Goal: Task Accomplishment & Management: Use online tool/utility

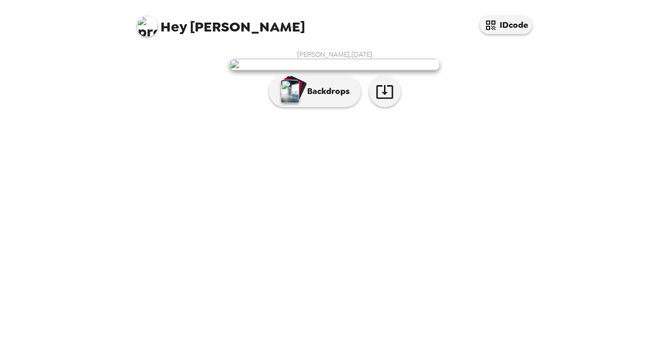
scroll to position [35, 0]
click at [280, 105] on div "button" at bounding box center [290, 91] width 21 height 26
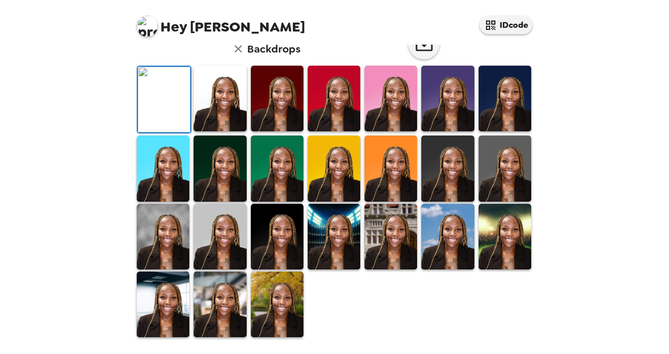
scroll to position [102, 0]
click at [216, 131] on img at bounding box center [219, 99] width 53 height 66
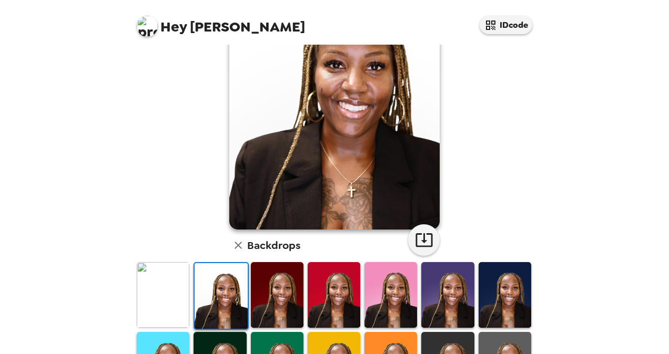
click at [274, 302] on img at bounding box center [277, 295] width 53 height 66
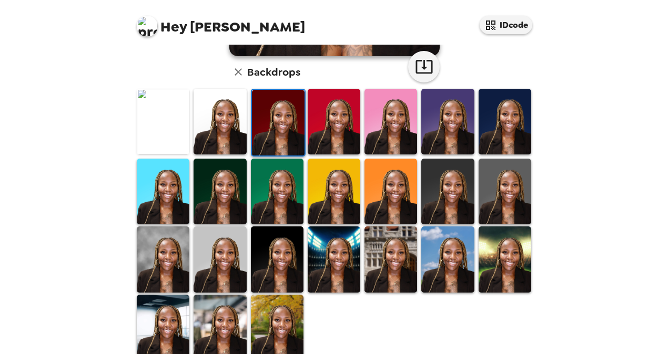
scroll to position [275, 0]
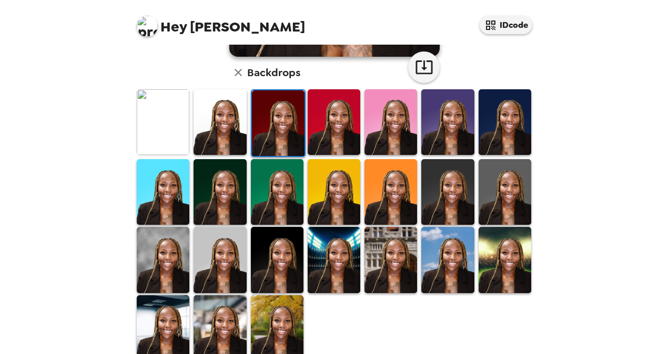
click at [224, 260] on img at bounding box center [219, 260] width 53 height 66
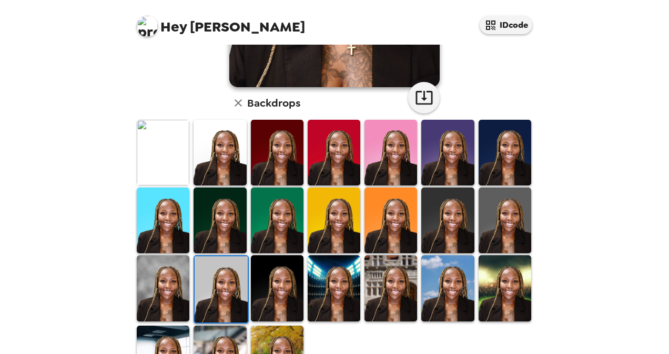
scroll to position [293, 0]
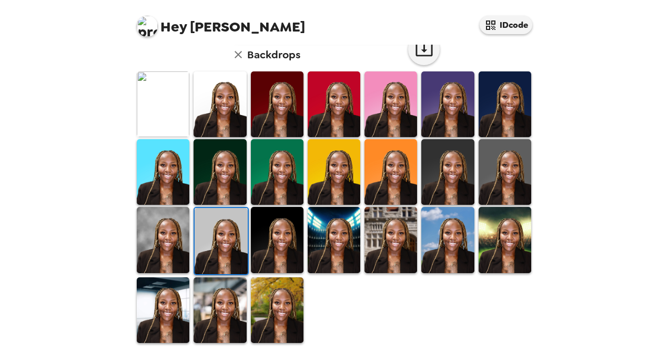
click at [291, 300] on img at bounding box center [277, 311] width 53 height 66
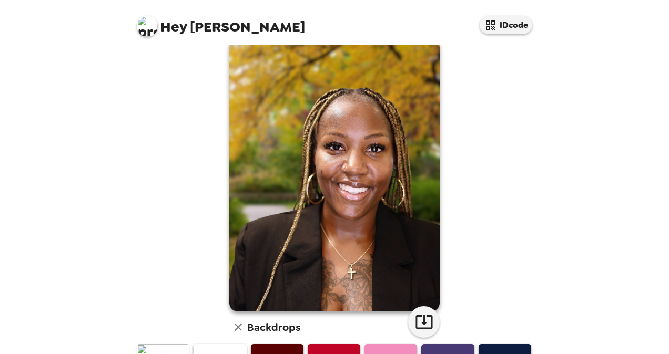
scroll to position [0, 0]
